Goal: Task Accomplishment & Management: Manage account settings

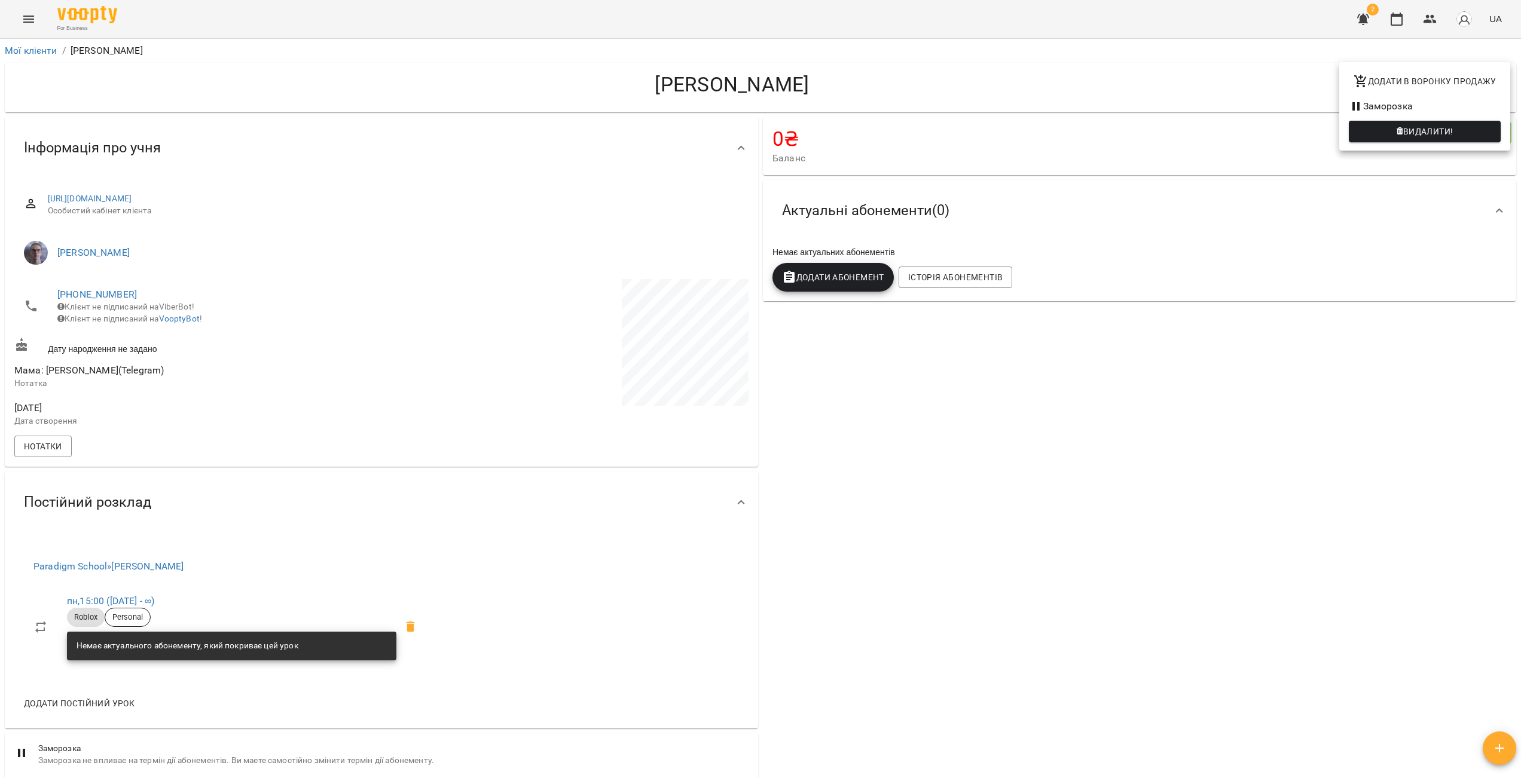
click at [31, 21] on div at bounding box center [760, 392] width 1521 height 784
click at [32, 24] on icon "Menu" at bounding box center [28, 19] width 14 height 14
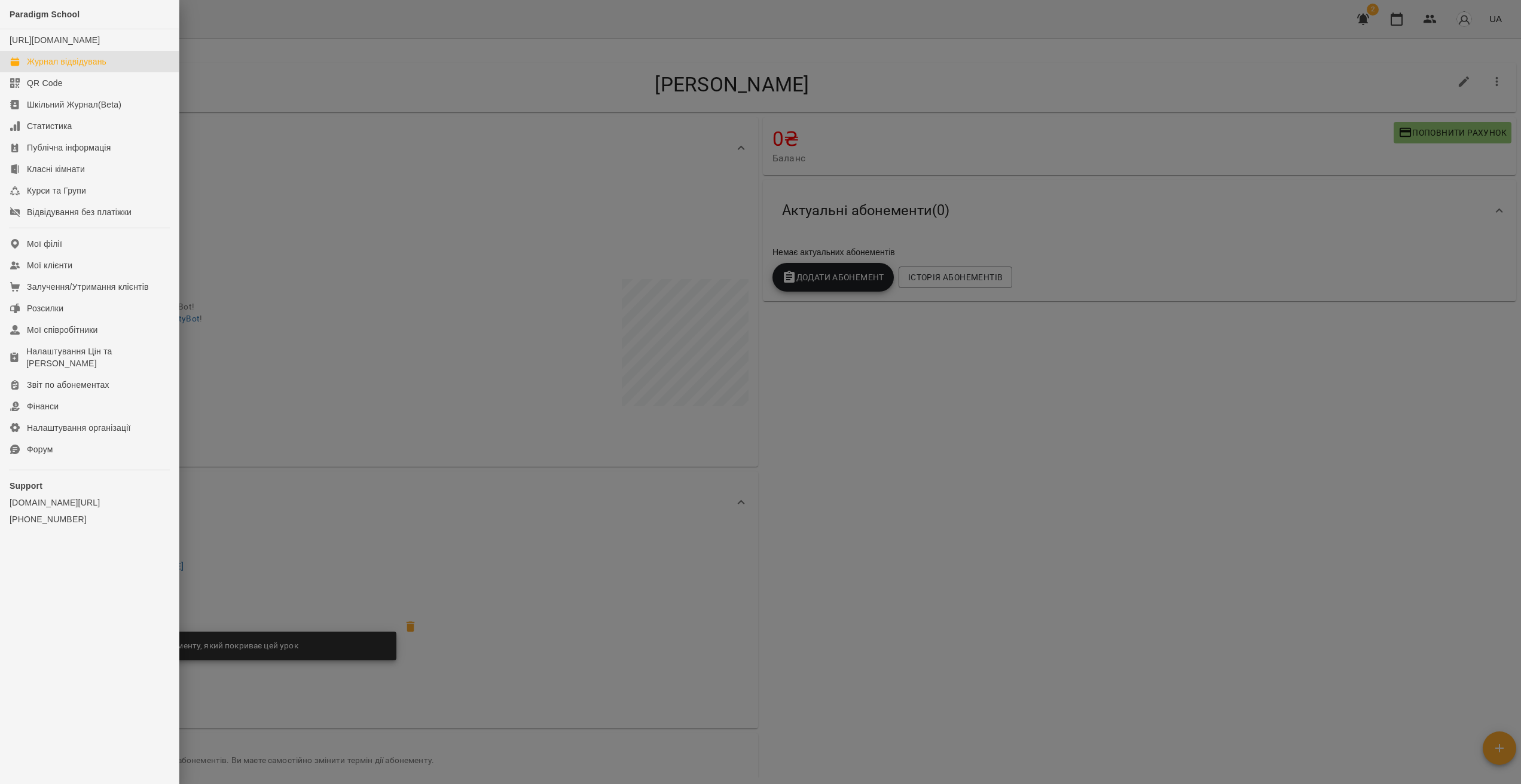
click at [52, 67] on div "Журнал відвідувань" at bounding box center [67, 61] width 80 height 12
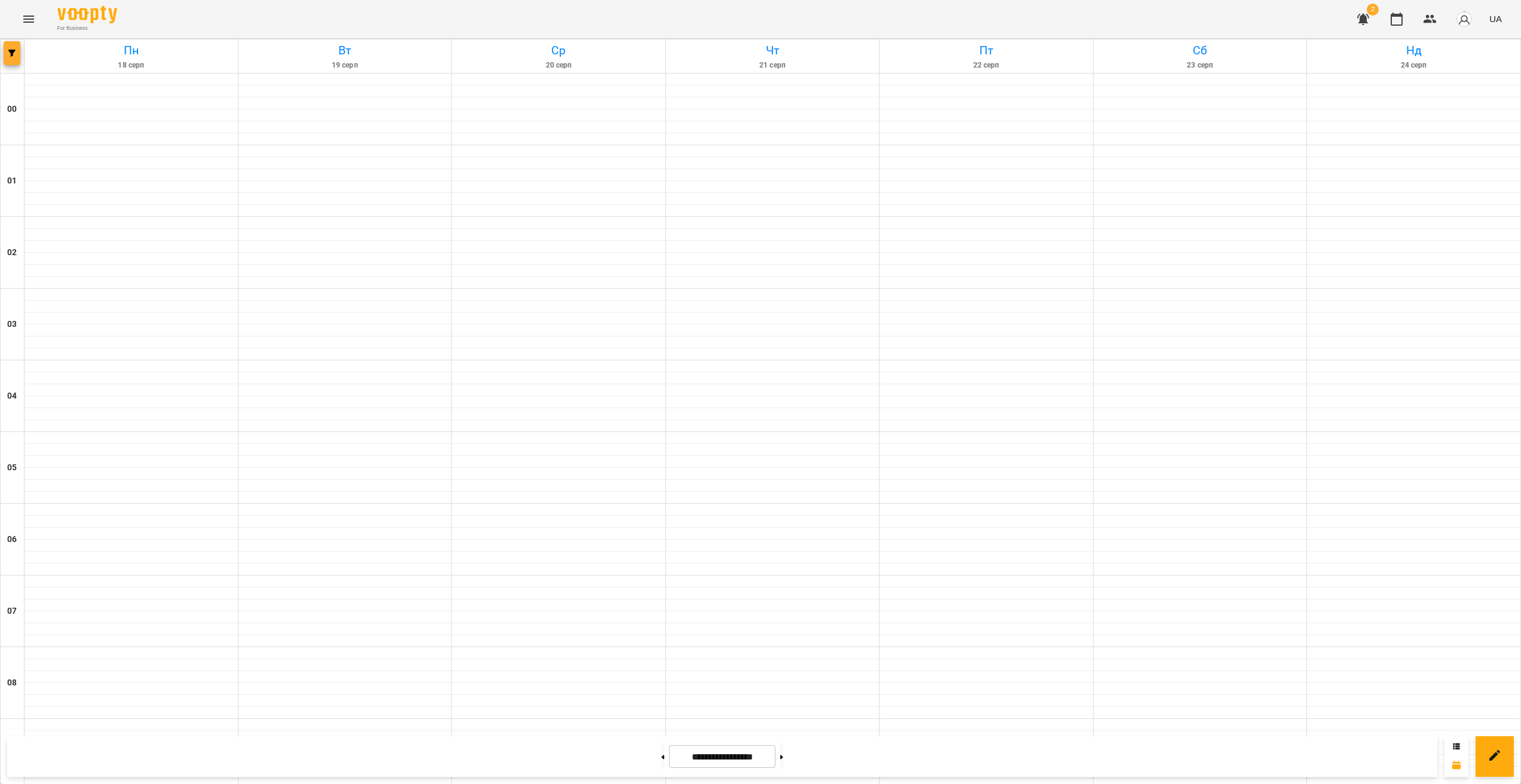
click at [10, 62] on button "button" at bounding box center [12, 53] width 16 height 24
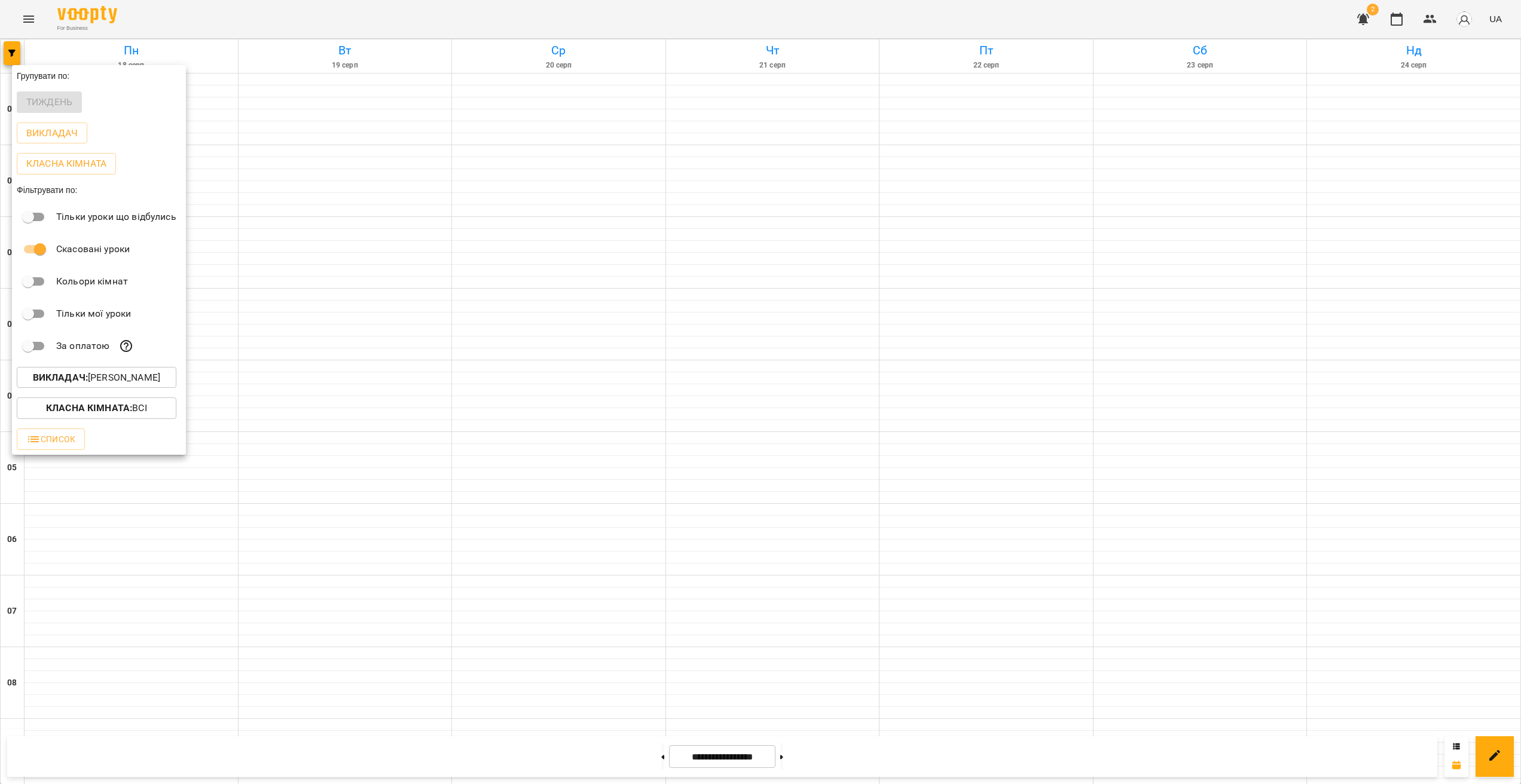
click at [111, 389] on button "Викладач : [PERSON_NAME]" at bounding box center [96, 378] width 159 height 21
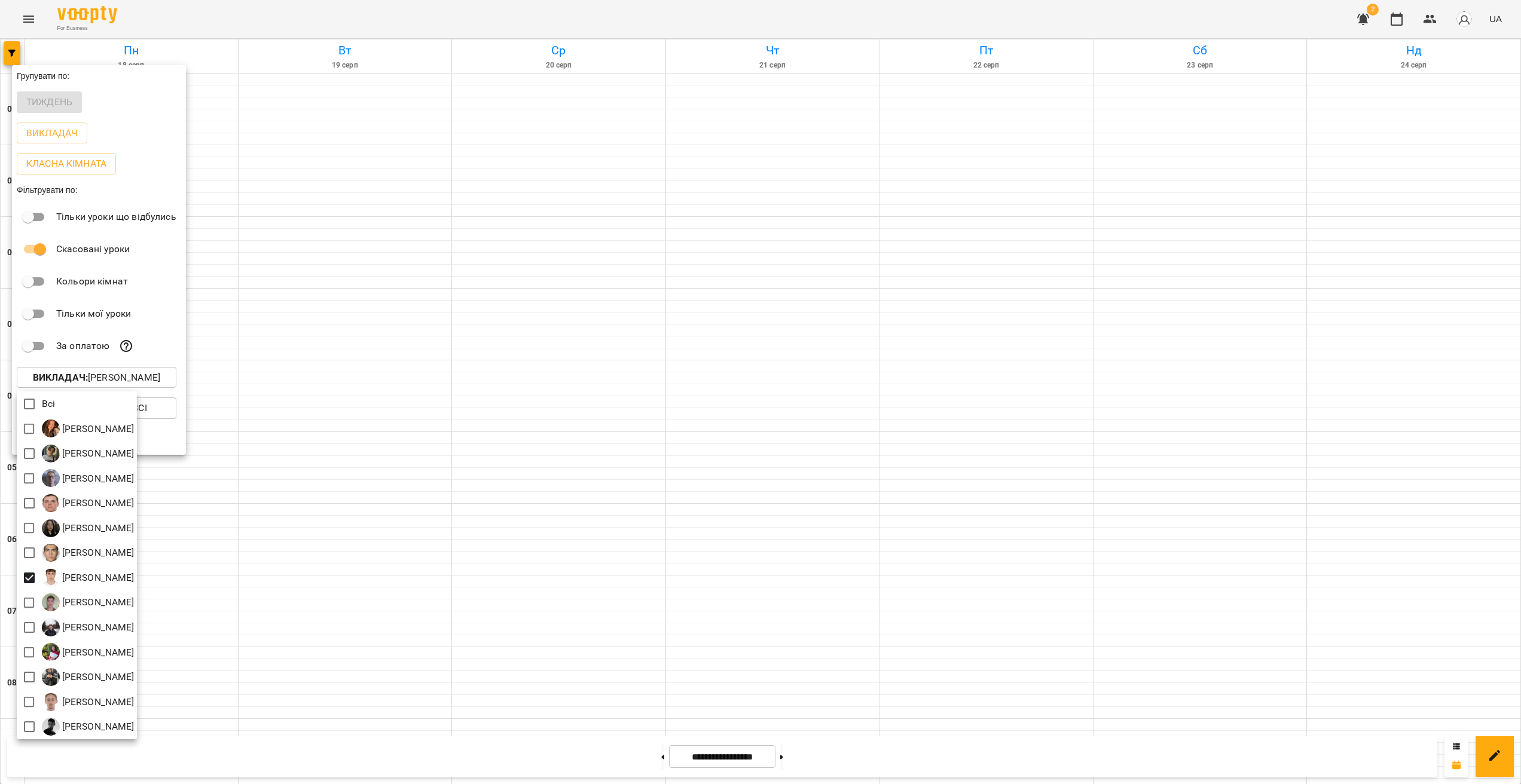
click at [338, 131] on div at bounding box center [760, 392] width 1521 height 784
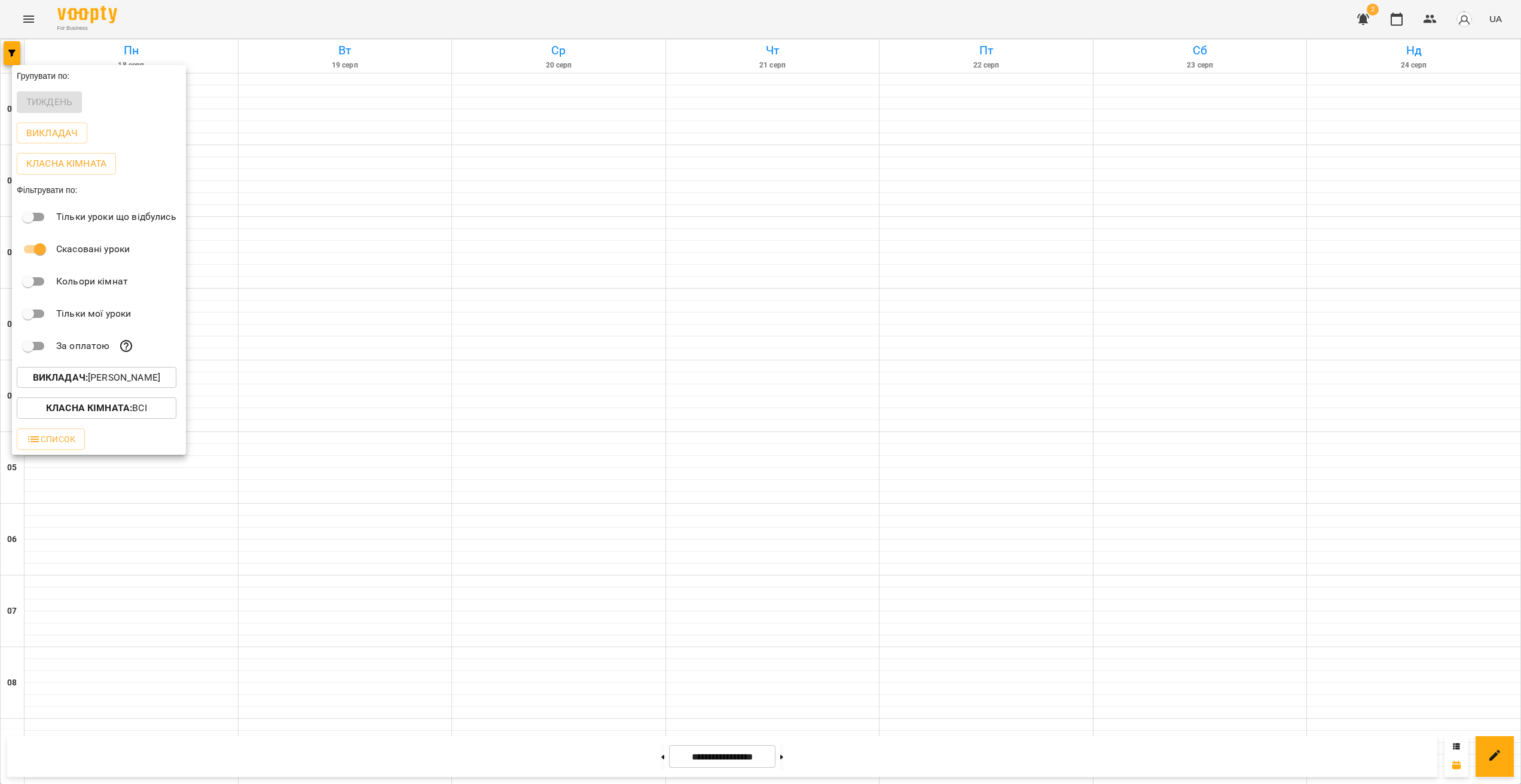
click at [20, 1] on div at bounding box center [760, 392] width 1521 height 784
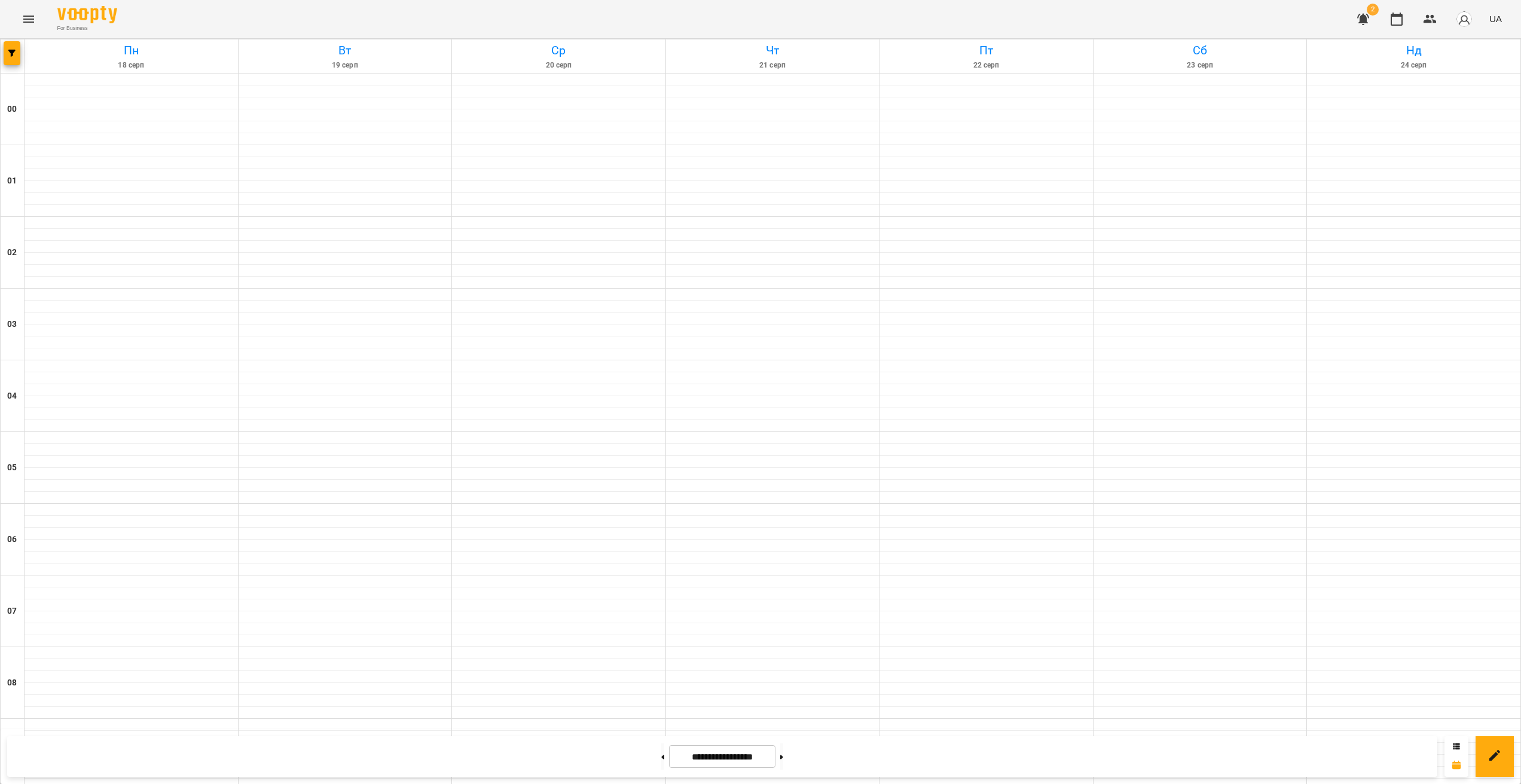
click at [30, 17] on div "Групувати по: Тиждень Викладач Класна кімната Фільтрувати по: Тільки уроки що в…" at bounding box center [760, 392] width 1521 height 784
click at [32, 23] on icon "Menu" at bounding box center [28, 19] width 14 height 14
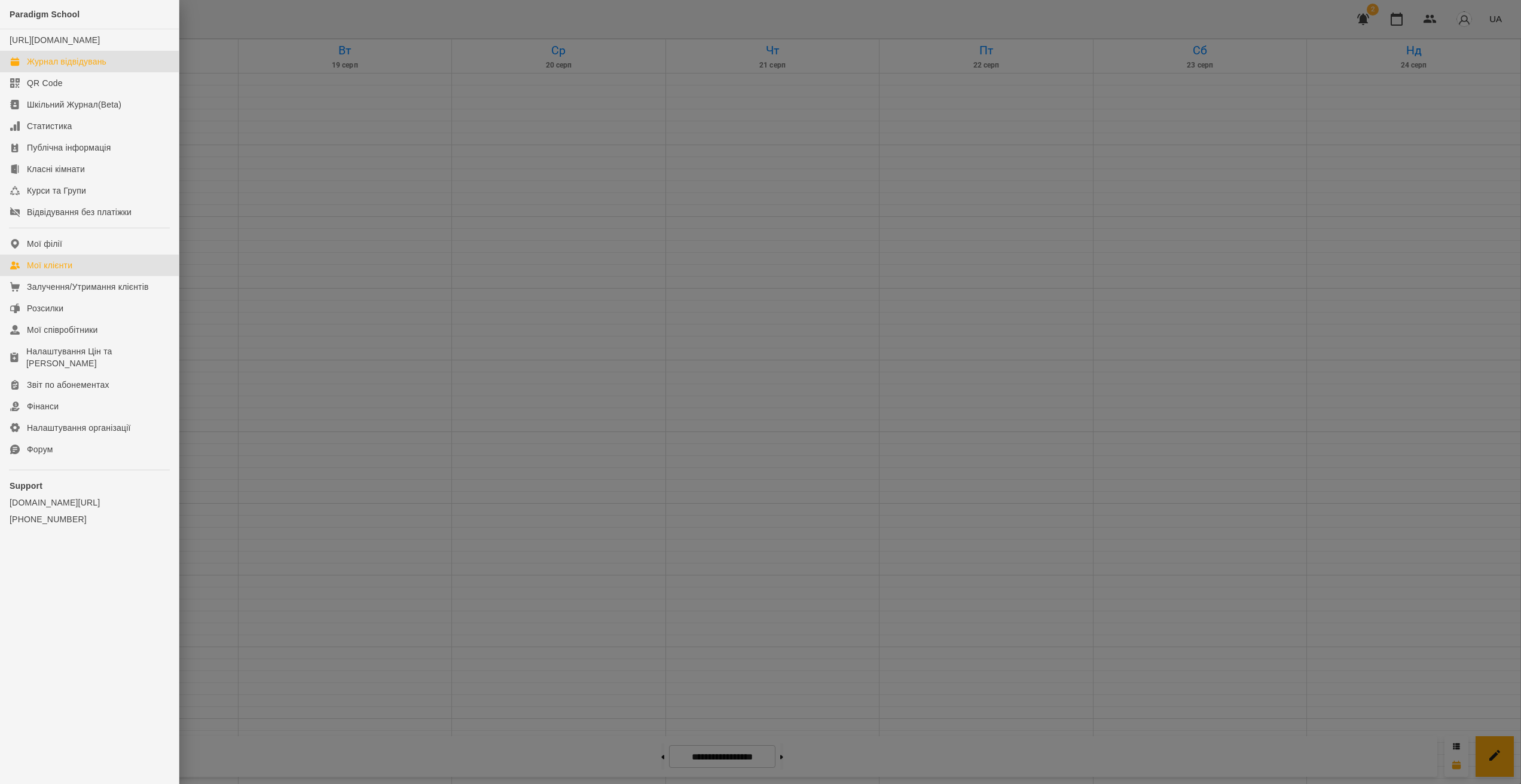
click at [69, 271] on div "Мої клієнти" at bounding box center [49, 265] width 45 height 12
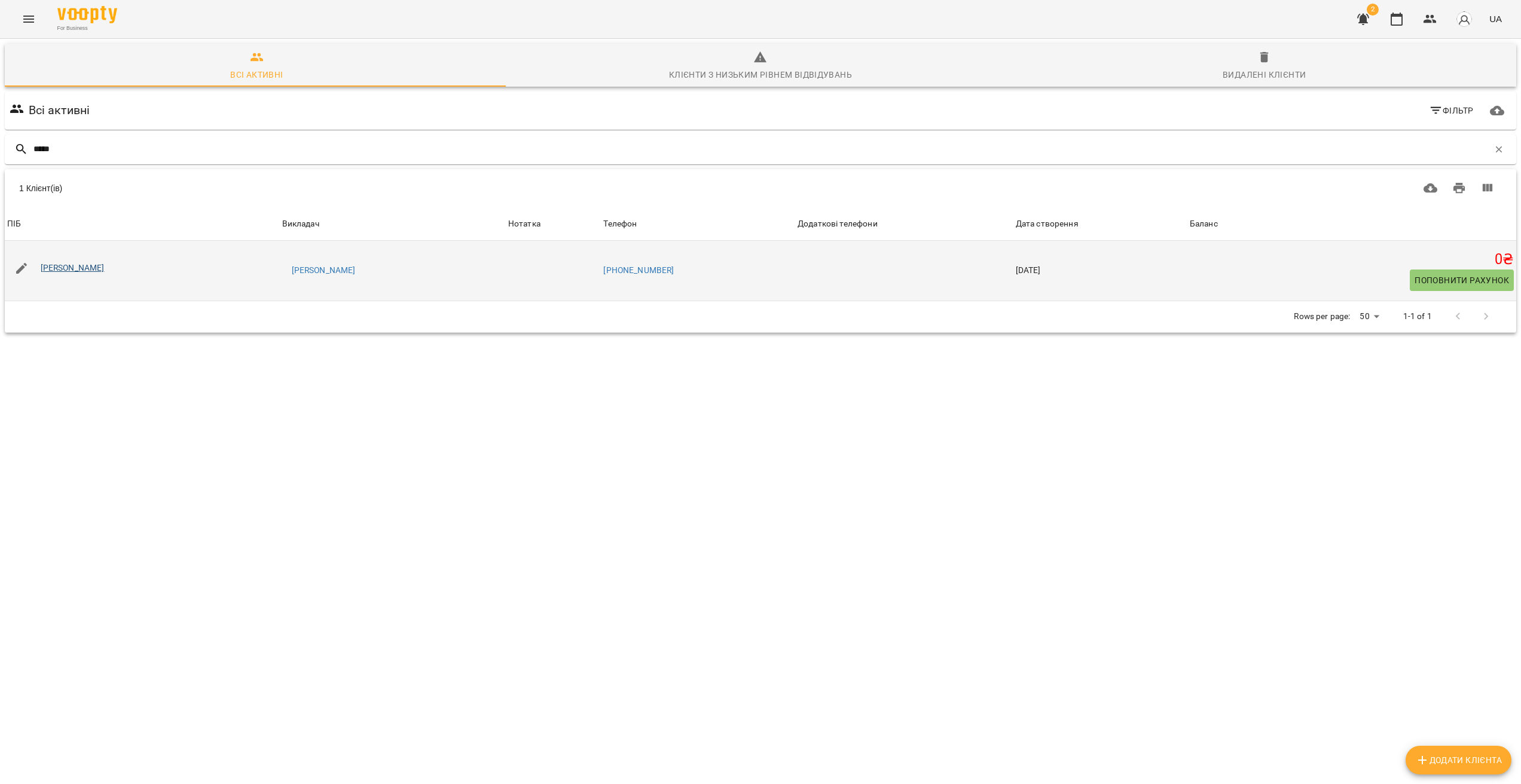
type input "*****"
click at [87, 268] on link "[PERSON_NAME]" at bounding box center [72, 268] width 64 height 10
